Goal: Obtain resource: Download file/media

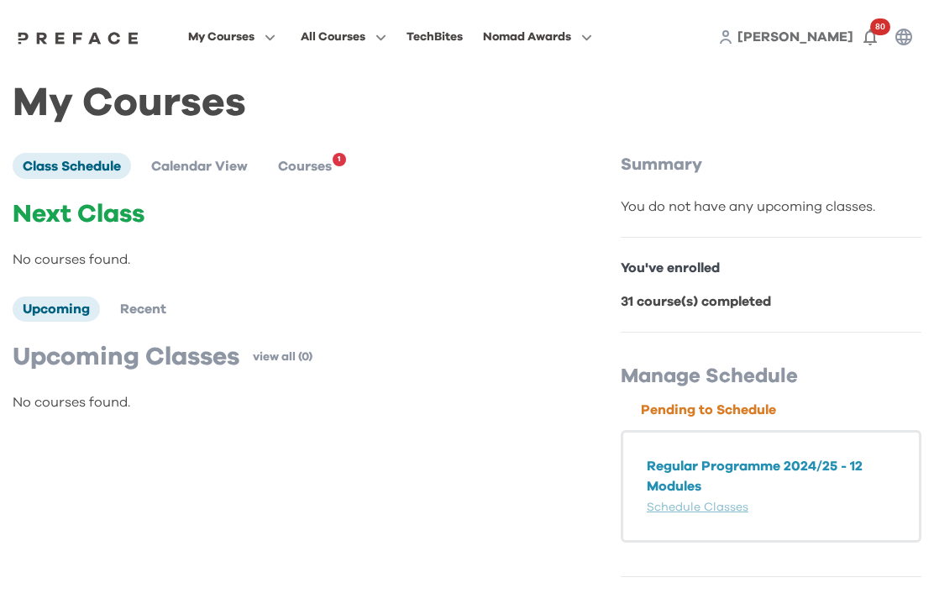
click at [330, 170] on span "Courses" at bounding box center [305, 166] width 54 height 13
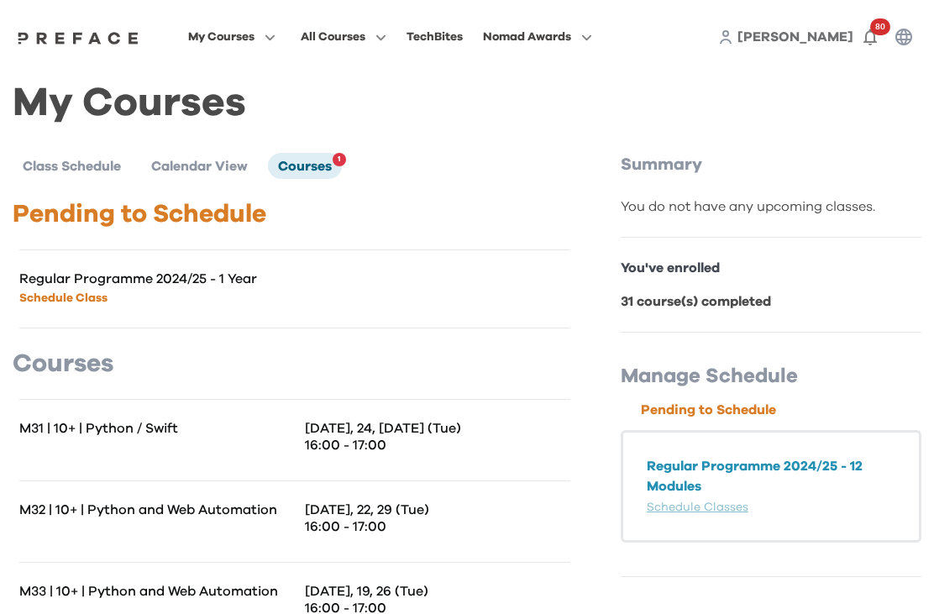
click at [152, 427] on p "M31 | 10+ | Python / Swift" at bounding box center [156, 428] width 275 height 17
click at [345, 437] on p "16:00 - 17:00" at bounding box center [437, 445] width 265 height 17
click at [264, 277] on p "Regular Programme 2024/25 - 1 Year" at bounding box center [156, 278] width 275 height 17
click at [229, 285] on p "Regular Programme 2024/25 - 1 Year" at bounding box center [156, 278] width 275 height 17
click at [228, 285] on p "Regular Programme 2024/25 - 1 Year" at bounding box center [156, 278] width 275 height 17
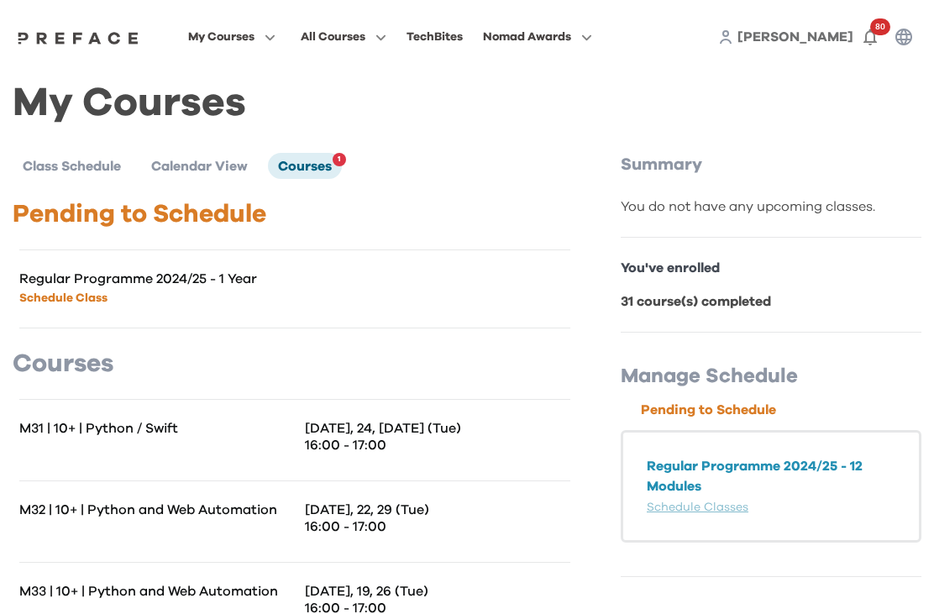
click at [302, 167] on span "Courses" at bounding box center [305, 166] width 54 height 13
click at [275, 36] on icon "button" at bounding box center [267, 37] width 18 height 13
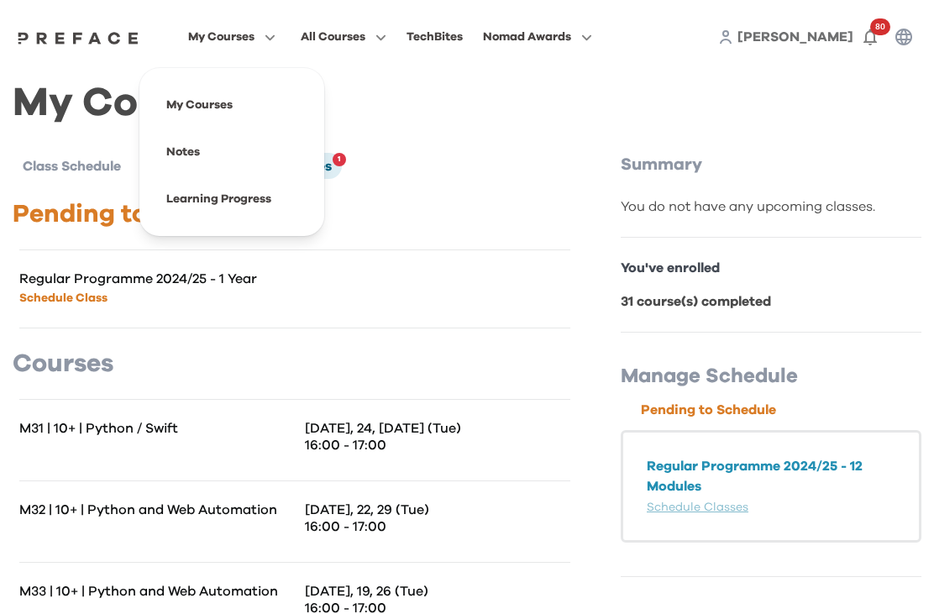
click at [310, 204] on span at bounding box center [232, 198] width 158 height 47
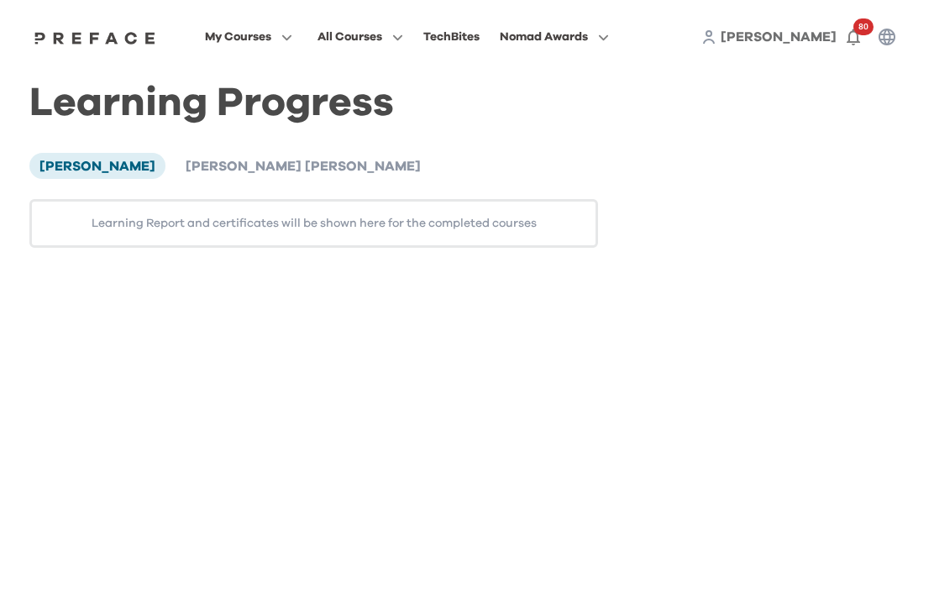
click at [307, 171] on span "[PERSON_NAME] [PERSON_NAME]" at bounding box center [303, 166] width 235 height 13
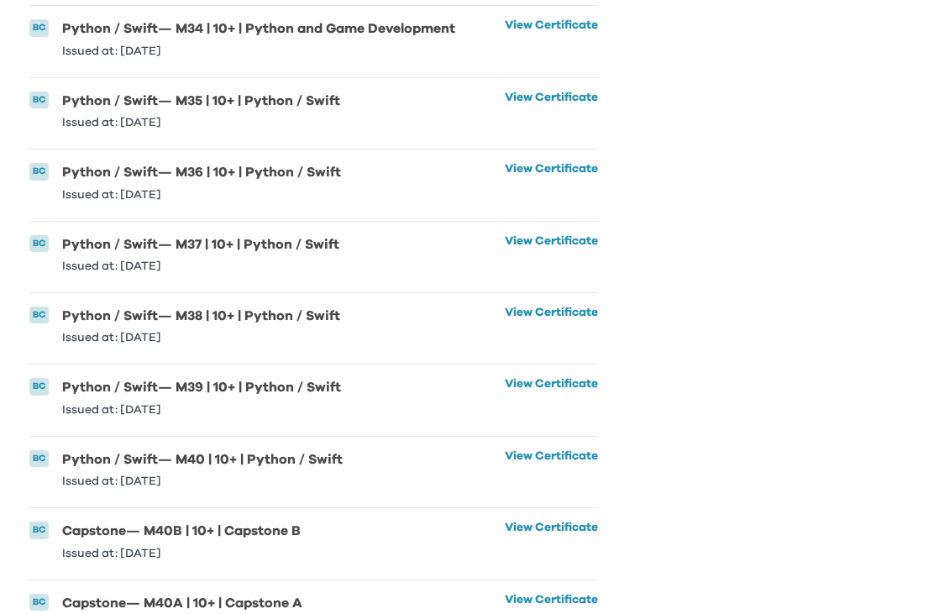
scroll to position [2442, 0]
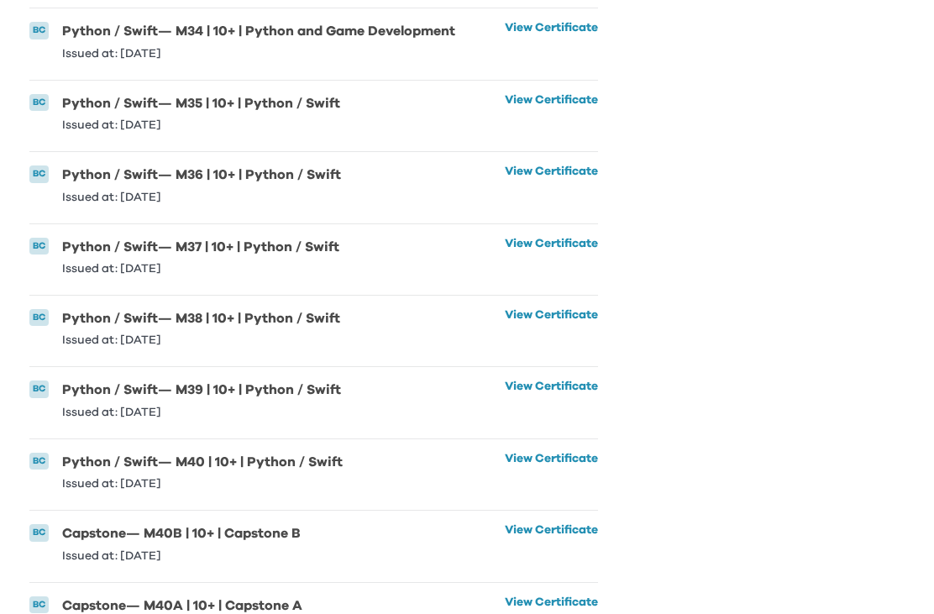
click at [581, 598] on link "View Certificate" at bounding box center [551, 614] width 93 height 37
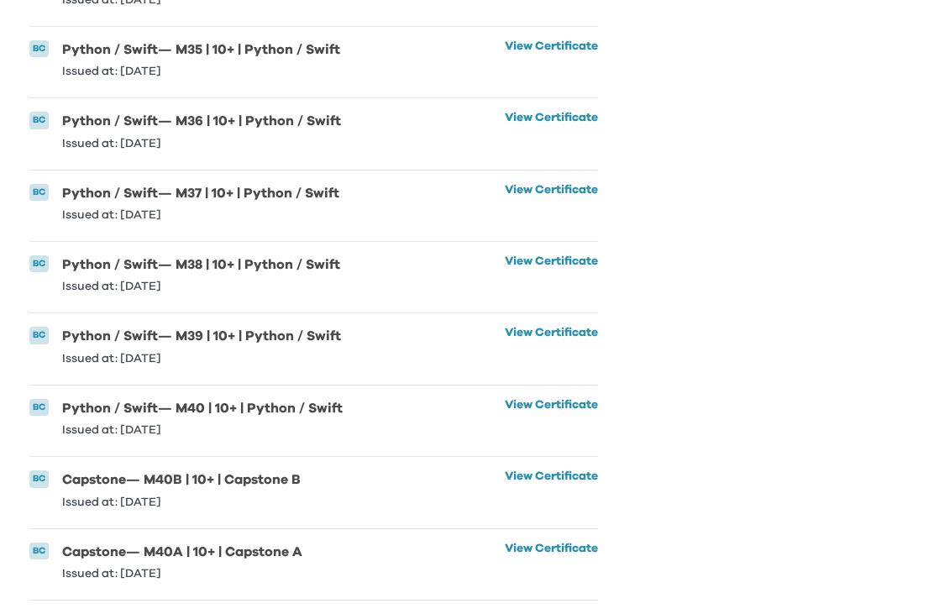
click at [576, 474] on link "View Certificate" at bounding box center [551, 488] width 93 height 37
click at [561, 400] on link "View Certificate" at bounding box center [551, 417] width 93 height 37
click at [558, 331] on link "View Certificate" at bounding box center [551, 345] width 93 height 37
click at [564, 256] on link "View Certificate" at bounding box center [551, 273] width 93 height 37
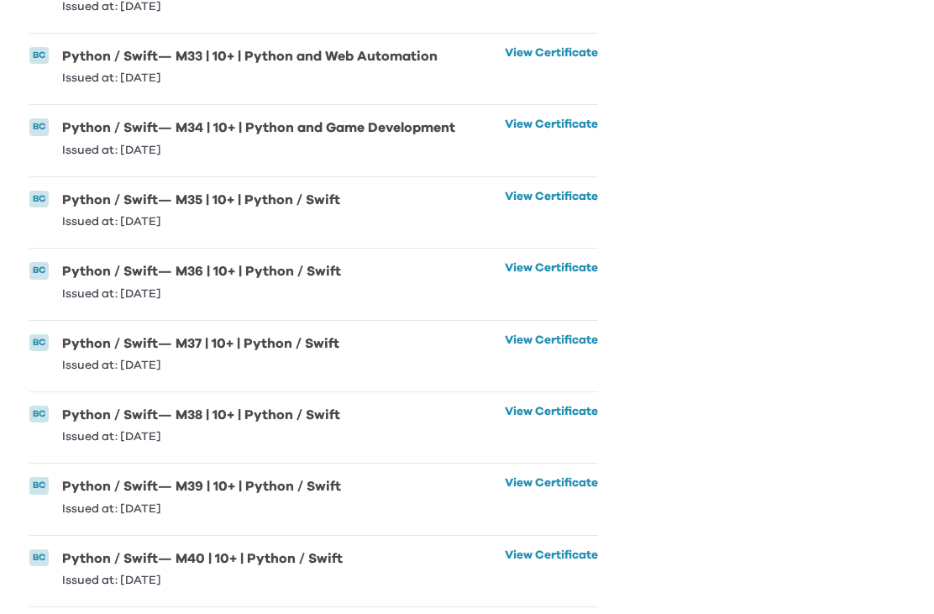
scroll to position [2343, 0]
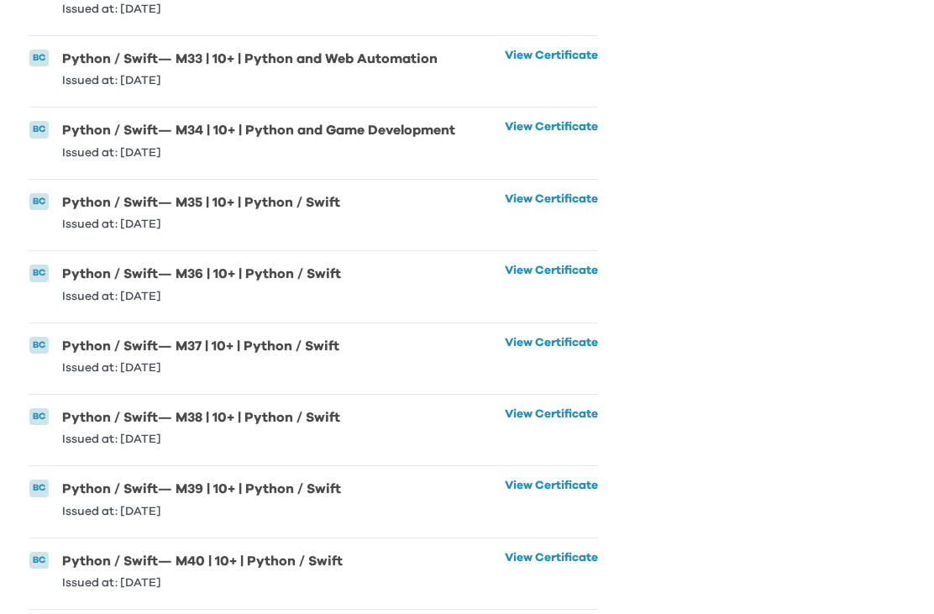
click at [564, 340] on link "View Certificate" at bounding box center [551, 355] width 93 height 37
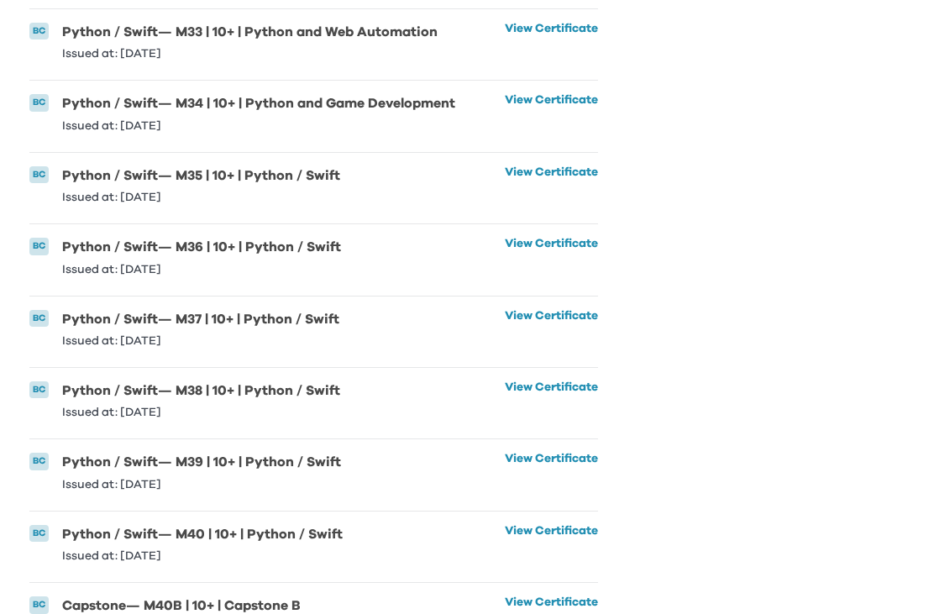
click at [560, 247] on link "View Certificate" at bounding box center [551, 256] width 93 height 37
click at [564, 170] on link "View Certificate" at bounding box center [551, 184] width 93 height 37
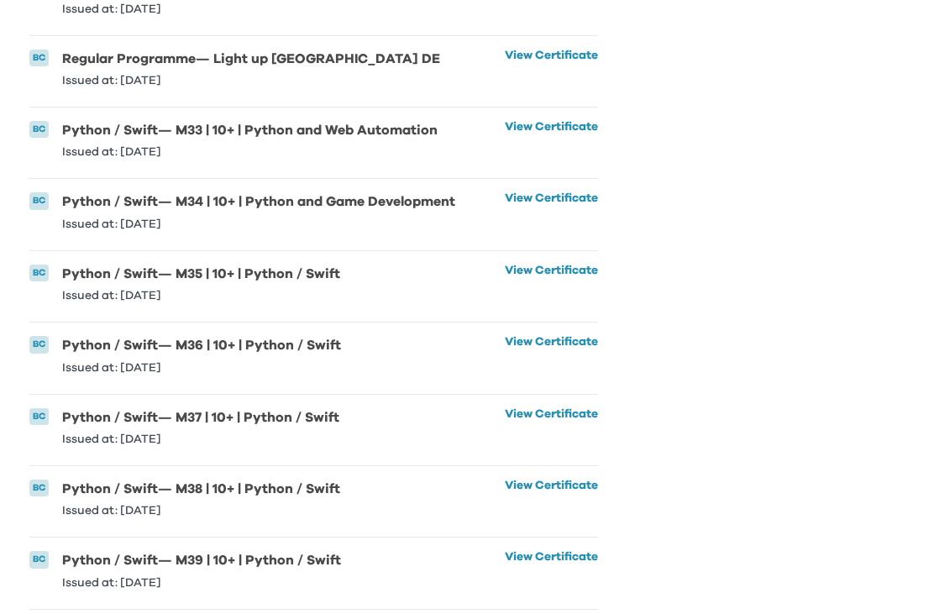
scroll to position [2250, 0]
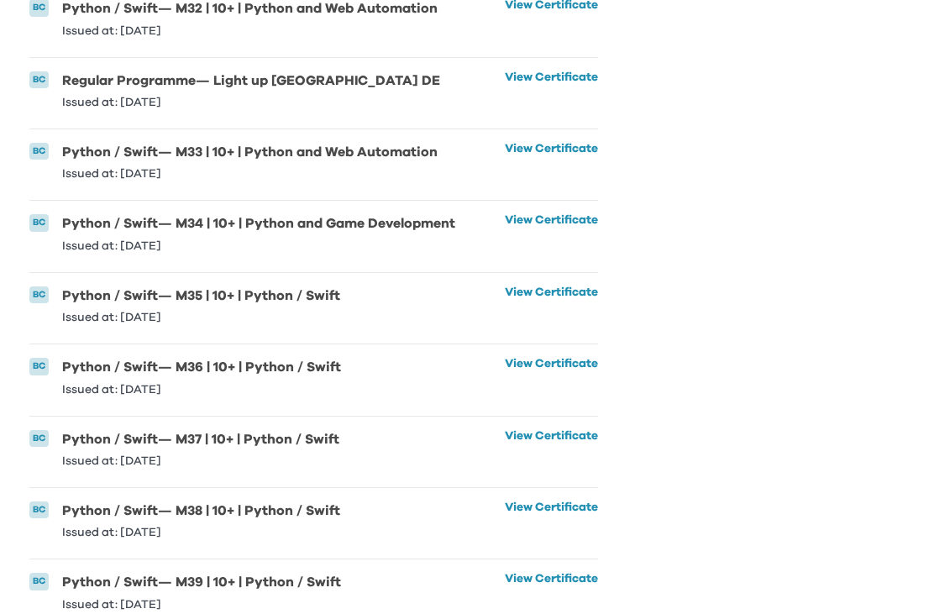
click at [573, 223] on link "View Certificate" at bounding box center [551, 232] width 93 height 37
click at [574, 147] on link "View Certificate" at bounding box center [551, 161] width 93 height 37
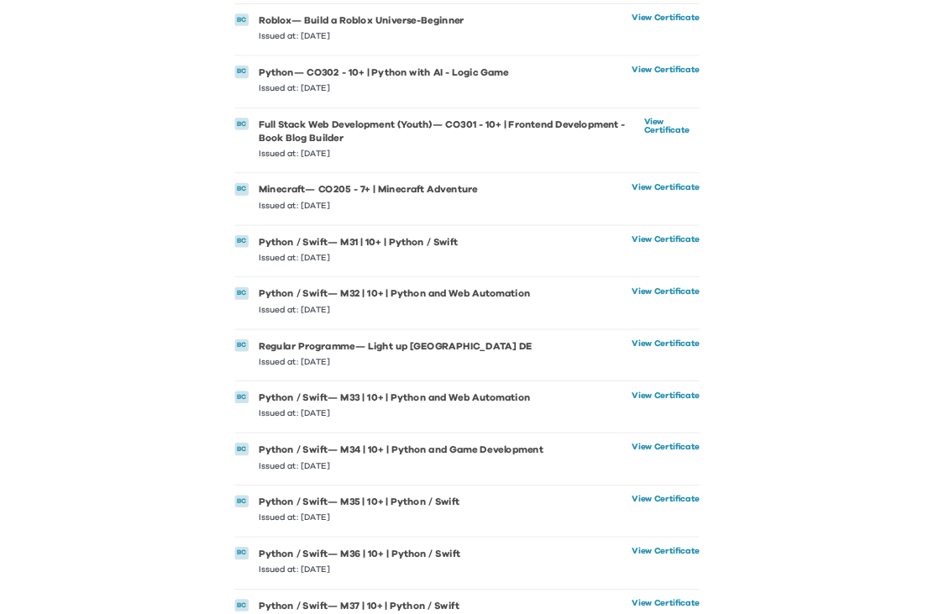
scroll to position [1971, 0]
